Goal: Task Accomplishment & Management: Manage account settings

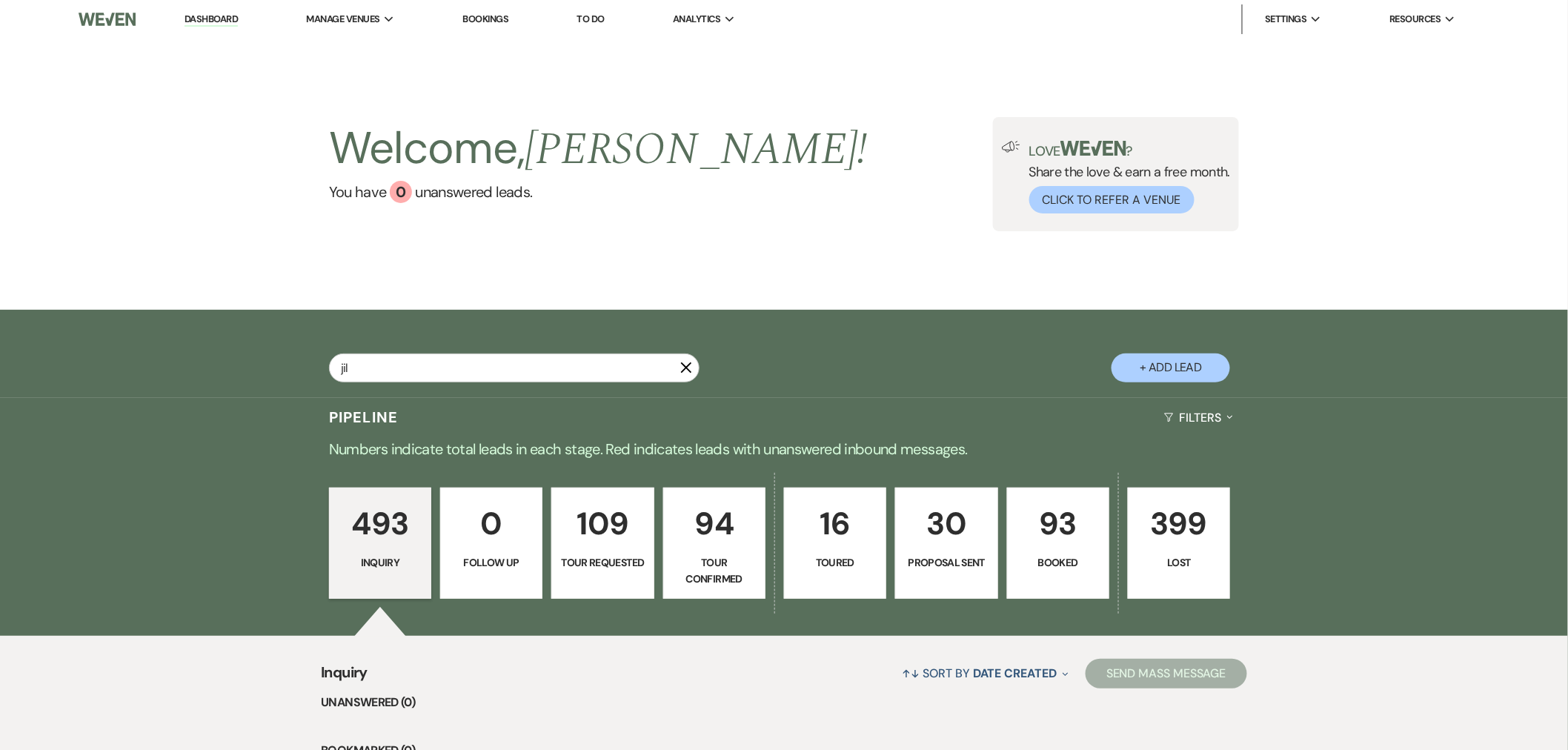
type input "[PERSON_NAME]"
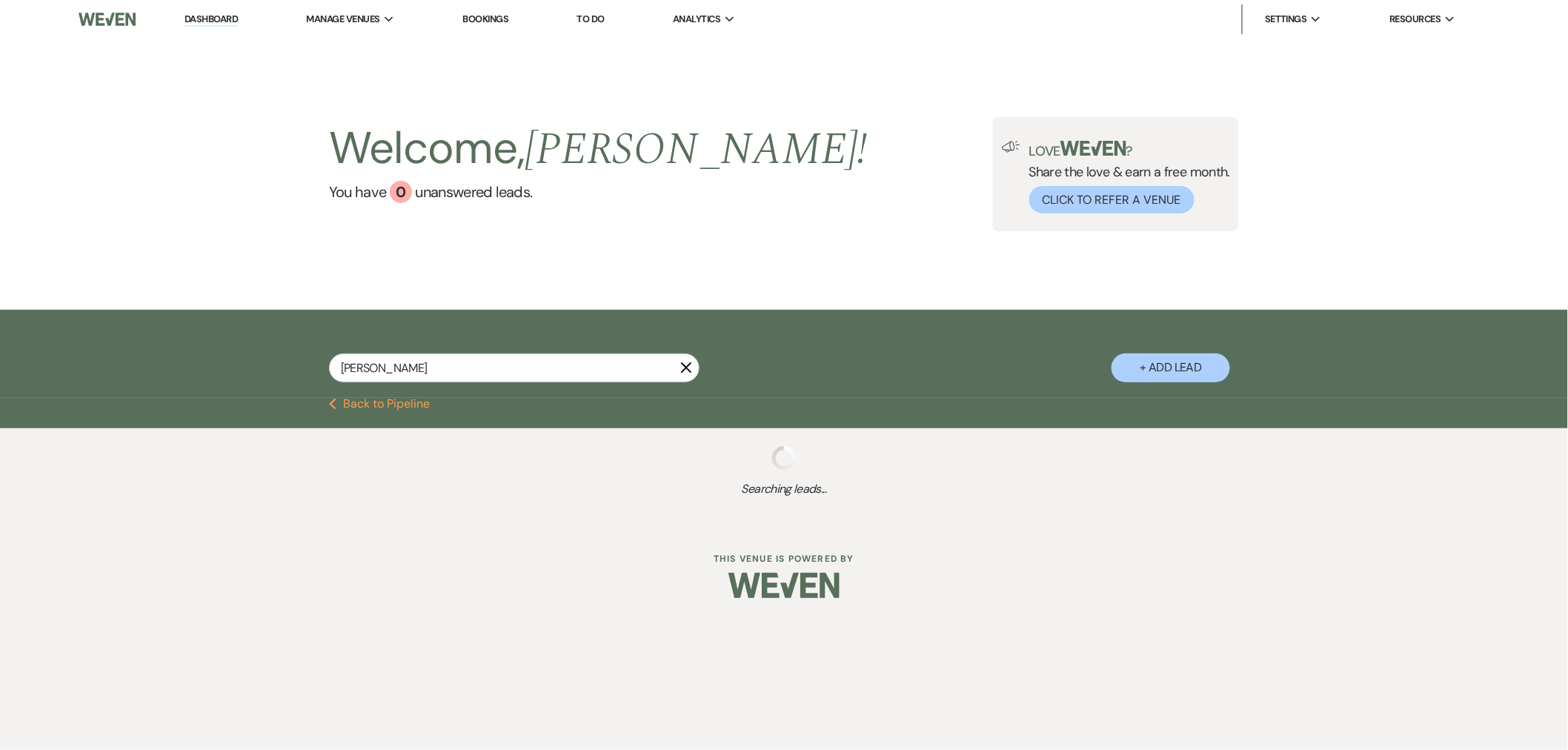
select select "8"
select select "2"
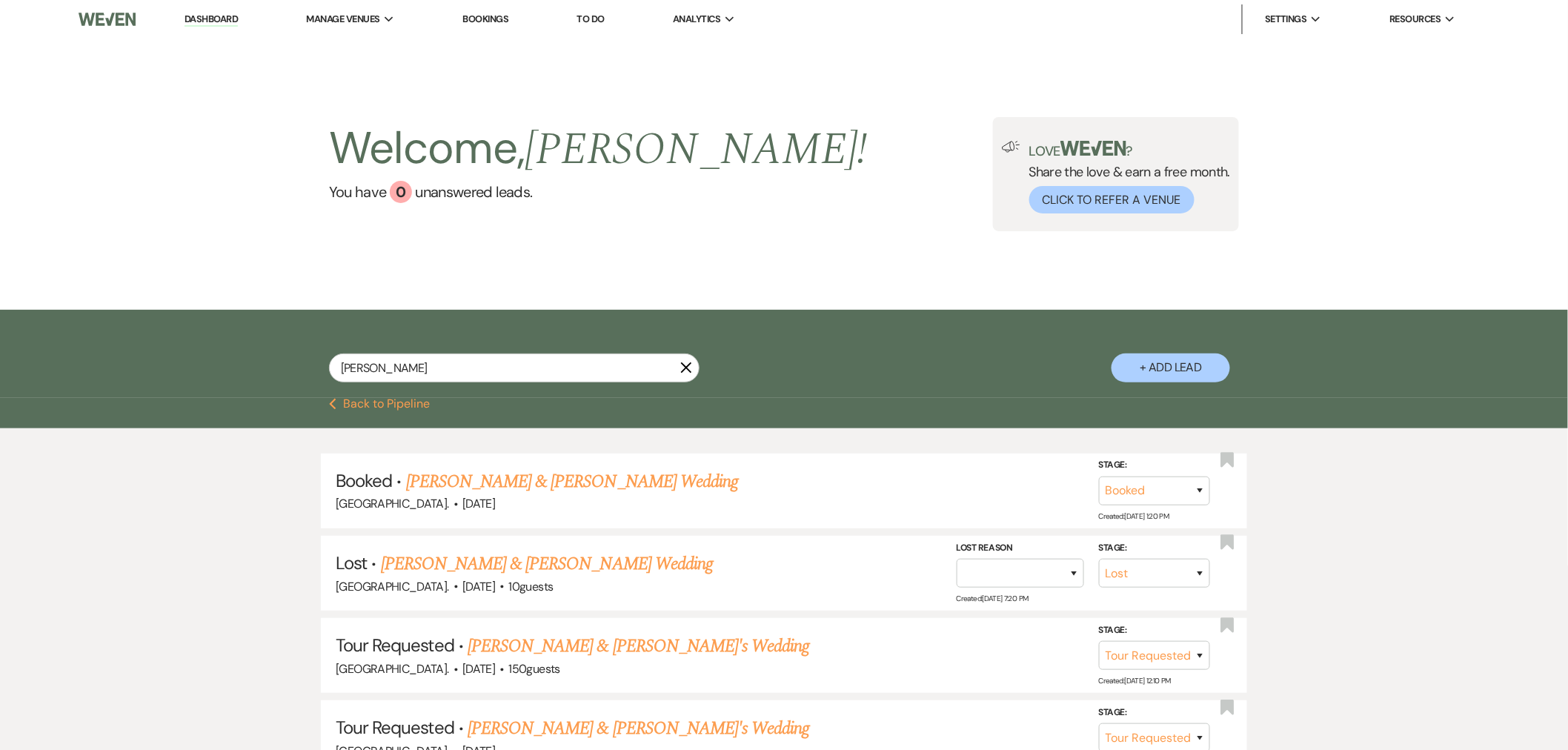
type input "[PERSON_NAME]"
click at [461, 475] on link "[PERSON_NAME] & [PERSON_NAME] Wedding" at bounding box center [572, 482] width 332 height 27
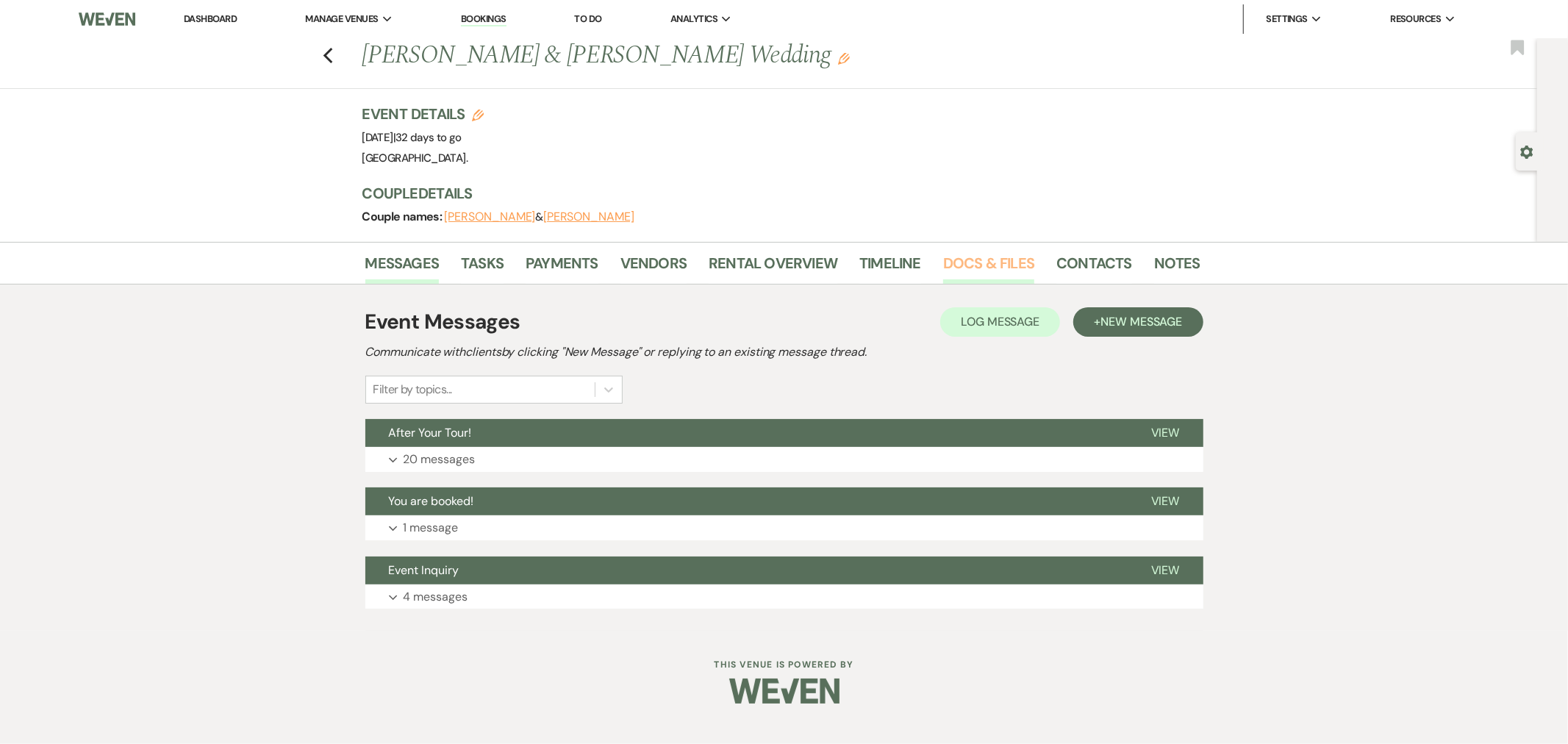
click at [993, 262] on link "Docs & Files" at bounding box center [989, 267] width 92 height 32
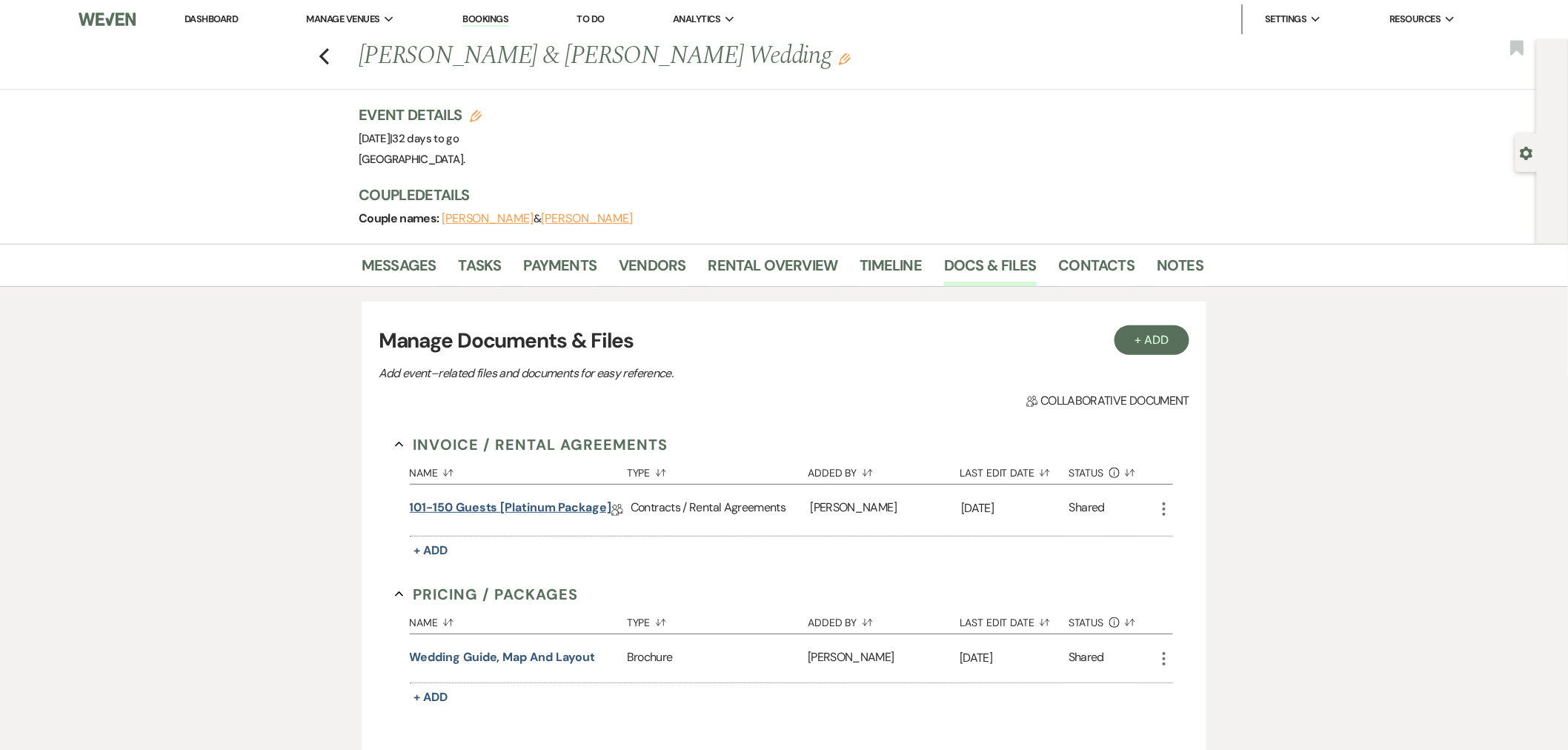
click at [522, 512] on link "101-150 Guests [Platinum Package]" at bounding box center [510, 510] width 201 height 23
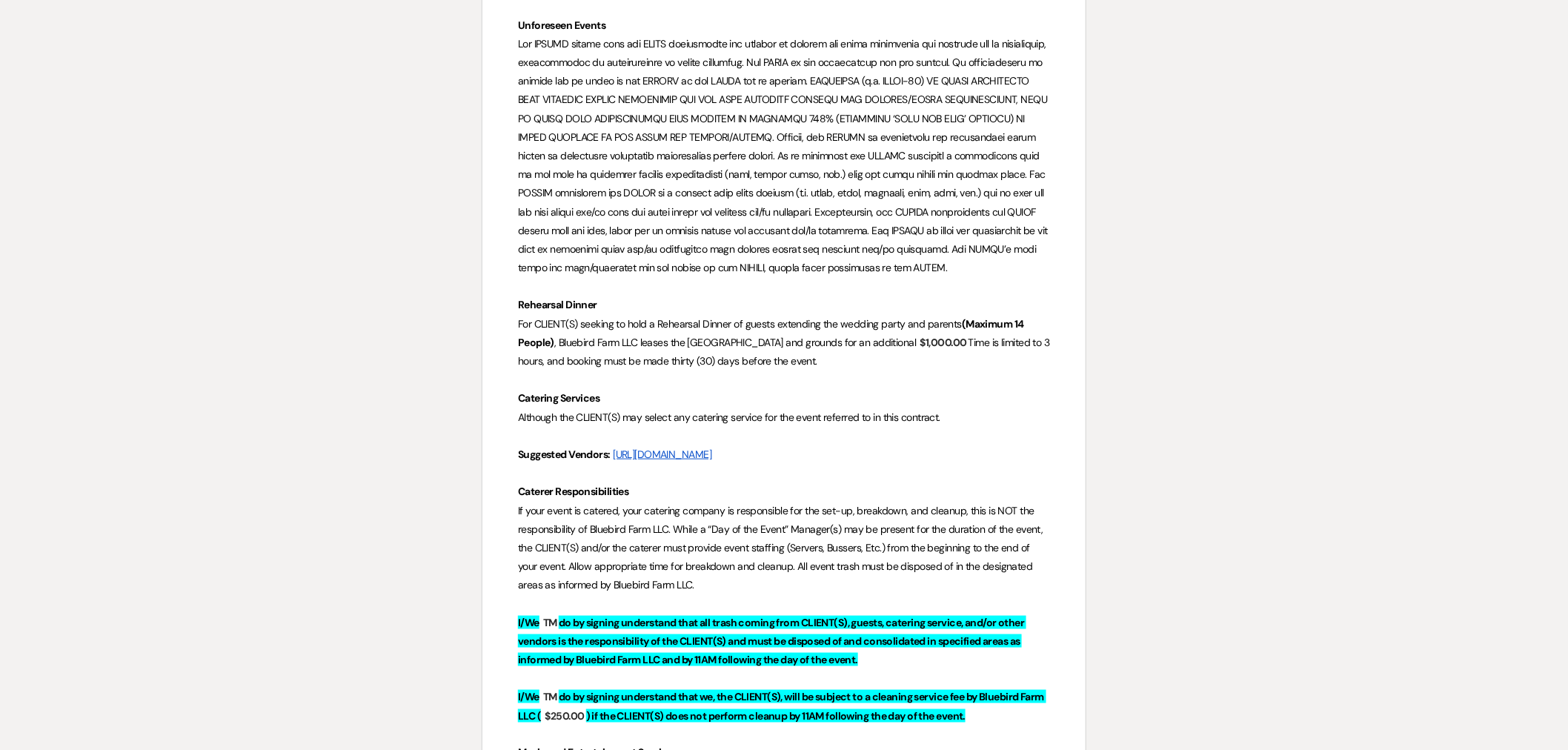
scroll to position [2798, 0]
